Goal: Task Accomplishment & Management: Complete application form

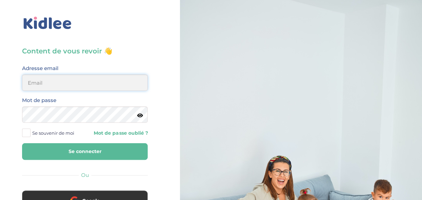
type input "ou-razika@outlook.com"
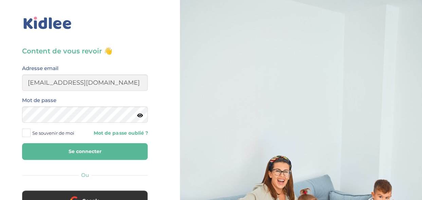
click at [71, 150] on button "Se connecter" at bounding box center [85, 151] width 126 height 17
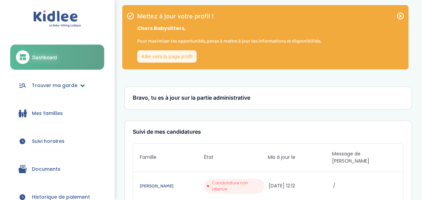
click at [58, 87] on span "Trouver ma garde" at bounding box center [54, 85] width 45 height 7
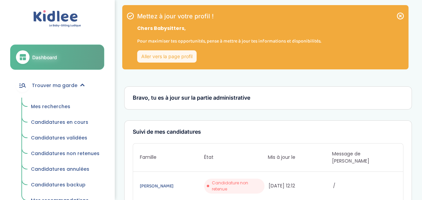
click at [51, 107] on span "Mes recherches" at bounding box center [50, 106] width 39 height 7
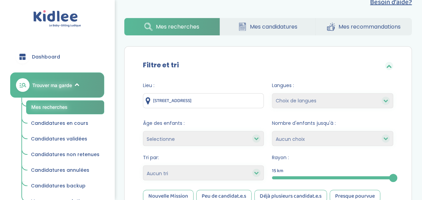
scroll to position [95, 0]
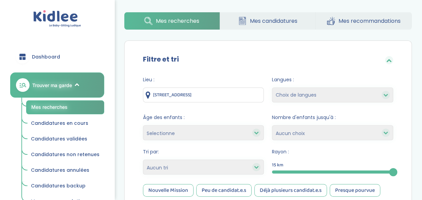
click at [365, 24] on span "Mes recommandations" at bounding box center [369, 21] width 62 height 8
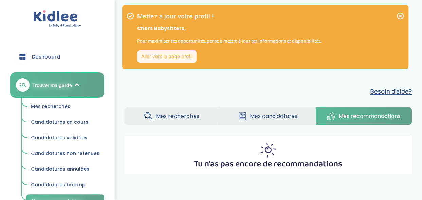
click at [278, 117] on span "Mes candidatures" at bounding box center [274, 116] width 48 height 8
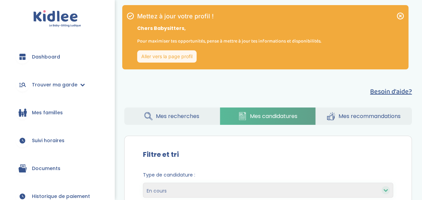
click at [182, 116] on span "Mes recherches" at bounding box center [177, 116] width 43 height 8
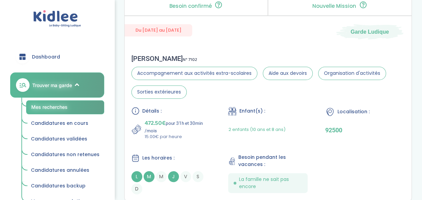
scroll to position [1589, 0]
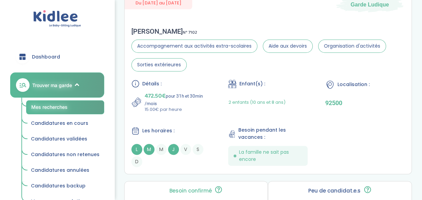
drag, startPoint x: 139, startPoint y: 26, endPoint x: 115, endPoint y: 40, distance: 27.4
drag, startPoint x: 194, startPoint y: 84, endPoint x: 117, endPoint y: 105, distance: 78.8
click at [334, 114] on div "Détails : 472.50€ pour 31h et 30min /mois 15.00€ par heure Enfant(s) : 2 enfant…" at bounding box center [268, 122] width 274 height 87
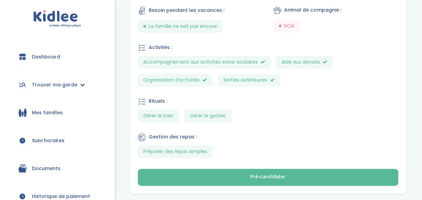
scroll to position [456, 0]
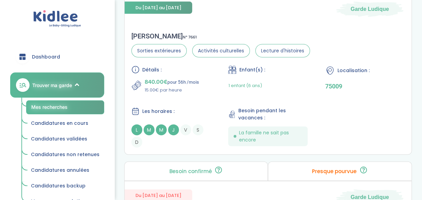
scroll to position [1994, 0]
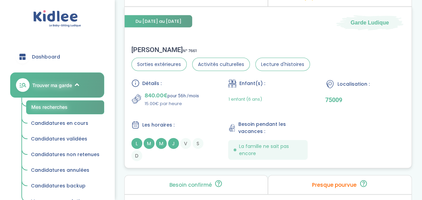
click at [207, 111] on div "Détails : 840.00€ pour 56h /mois 15.00€ par heure Enfant(s) : 1 enfant (6 ans) …" at bounding box center [268, 120] width 274 height 82
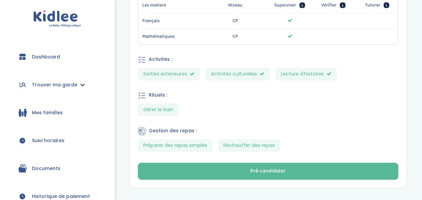
scroll to position [493, 0]
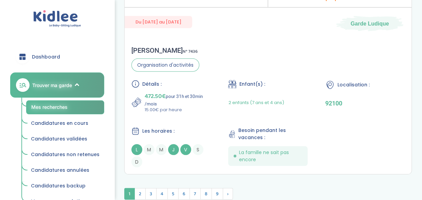
scroll to position [2184, 0]
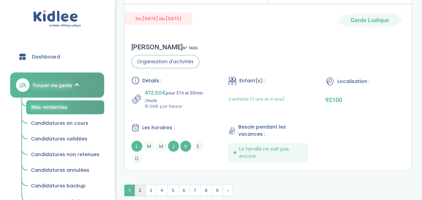
click at [138, 186] on span "2" at bounding box center [139, 190] width 11 height 12
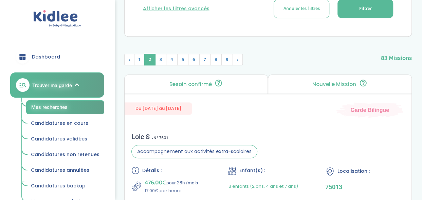
scroll to position [192, 0]
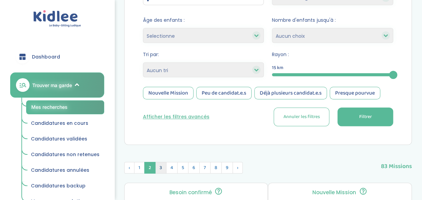
click at [158, 167] on span "3" at bounding box center [160, 168] width 11 height 12
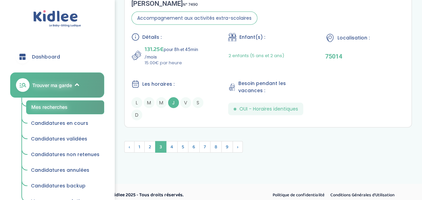
scroll to position [2160, 0]
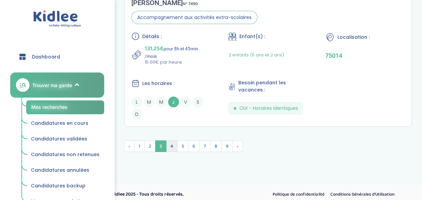
click at [170, 144] on span "4" at bounding box center [172, 146] width 12 height 12
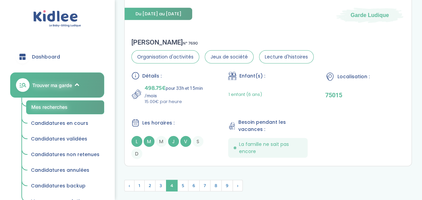
scroll to position [2110, 0]
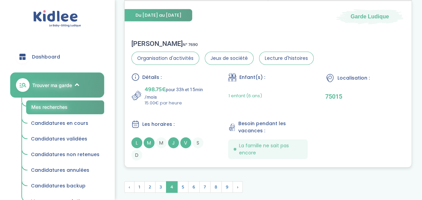
click at [307, 114] on div "Détails : 498.75€ pour 33h et 15min /mois 15.00€ par heure Enfant(s) : 1 enfant…" at bounding box center [268, 116] width 274 height 87
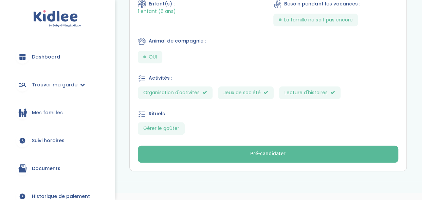
scroll to position [399, 0]
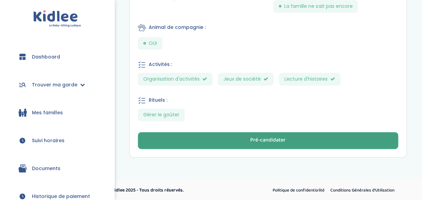
click at [271, 143] on div "Pré-candidater" at bounding box center [267, 140] width 35 height 8
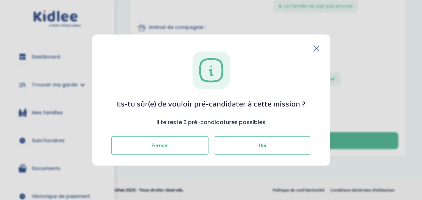
click at [257, 143] on button "Oui" at bounding box center [262, 145] width 97 height 18
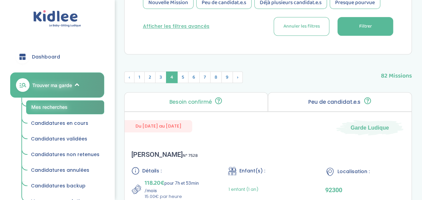
scroll to position [263, 0]
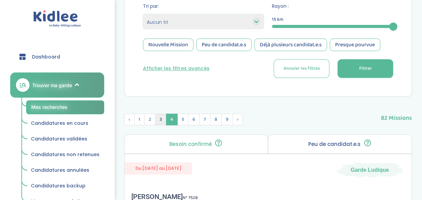
click at [159, 119] on span "3" at bounding box center [160, 119] width 11 height 12
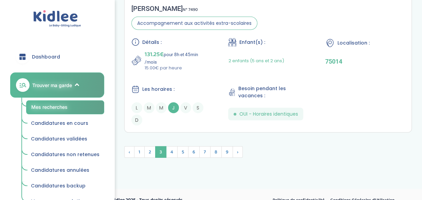
scroll to position [2182, 0]
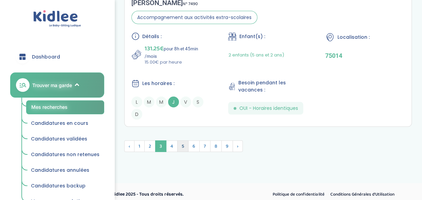
click at [183, 142] on span "5" at bounding box center [182, 146] width 11 height 12
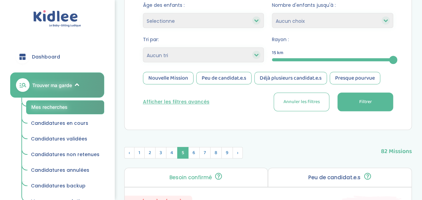
scroll to position [227, 0]
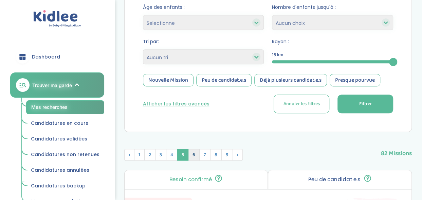
click at [190, 153] on span "6" at bounding box center [194, 155] width 12 height 12
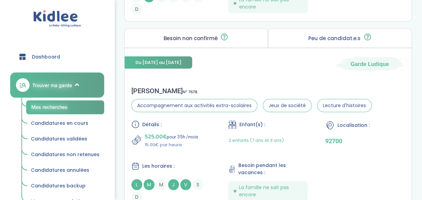
scroll to position [2169, 0]
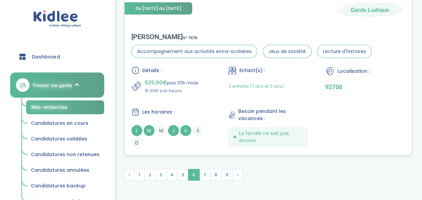
click at [284, 89] on div "2 enfants (7 ans et 3 ans)" at bounding box center [267, 86] width 79 height 16
click at [204, 173] on span "7" at bounding box center [204, 175] width 11 height 12
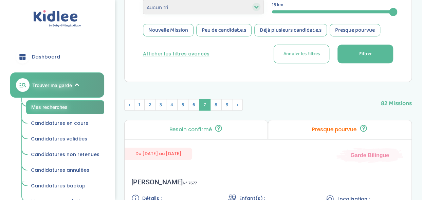
scroll to position [240, 0]
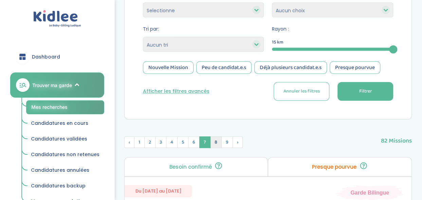
click at [214, 142] on span "8" at bounding box center [216, 142] width 12 height 12
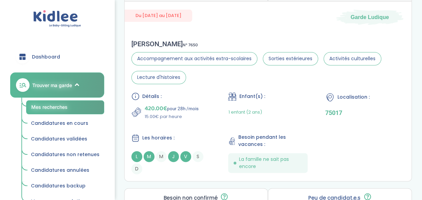
scroll to position [417, 0]
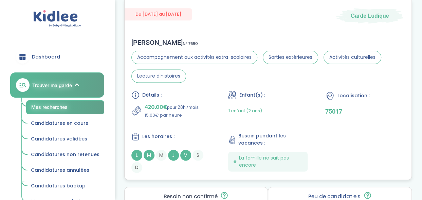
click at [197, 99] on div "Détails : 420.00€ pour 28h /mois 15.00€ par heure" at bounding box center [170, 105] width 79 height 28
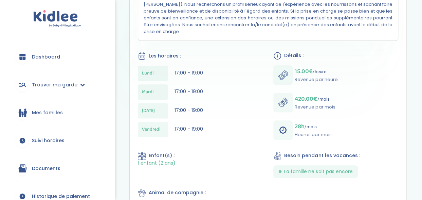
scroll to position [226, 0]
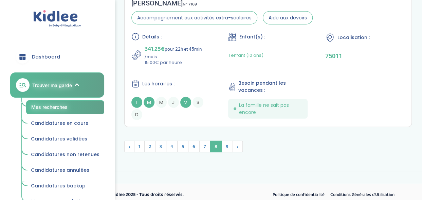
scroll to position [2188, 0]
click at [225, 143] on span "9" at bounding box center [227, 147] width 12 height 12
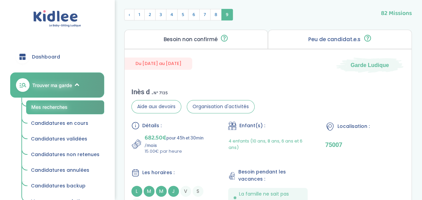
scroll to position [354, 0]
